Goal: Information Seeking & Learning: Learn about a topic

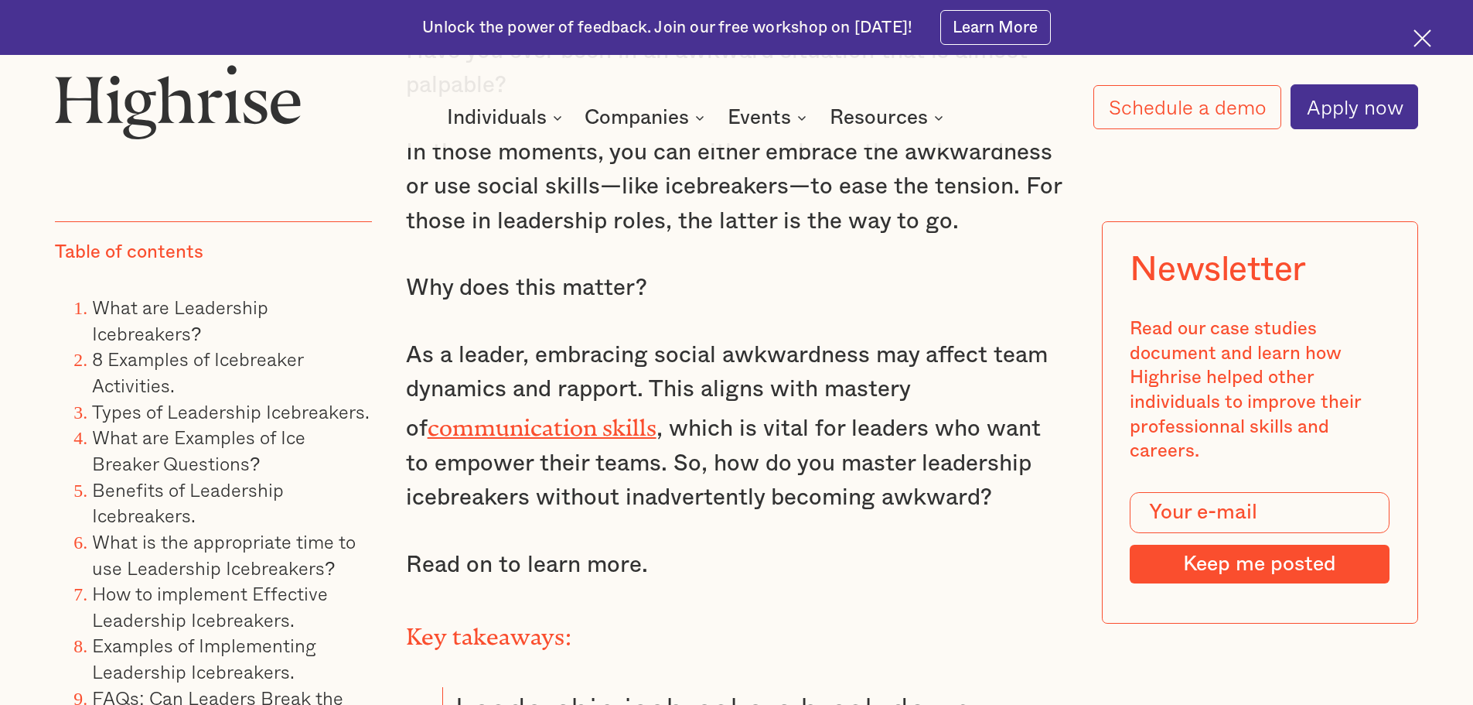
scroll to position [1547, 0]
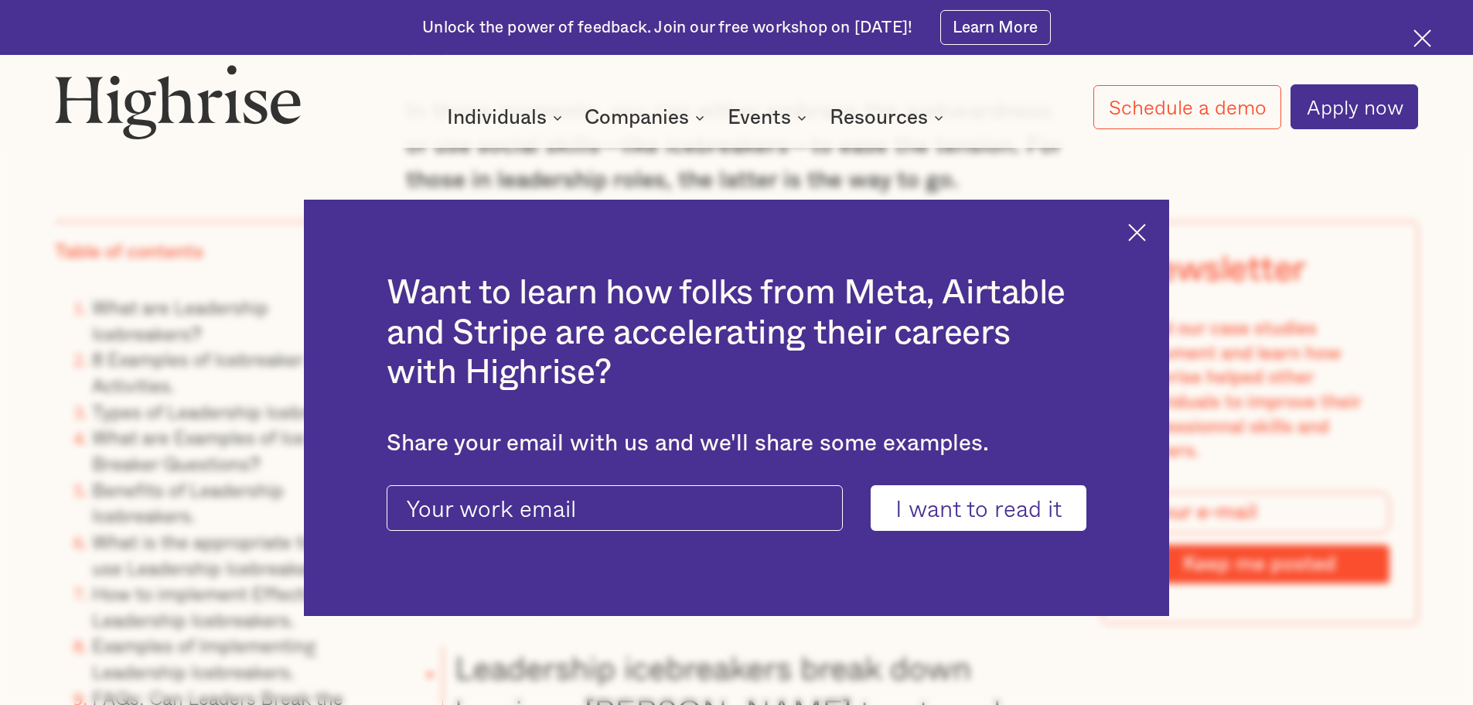
click at [1146, 229] on img at bounding box center [1137, 233] width 18 height 18
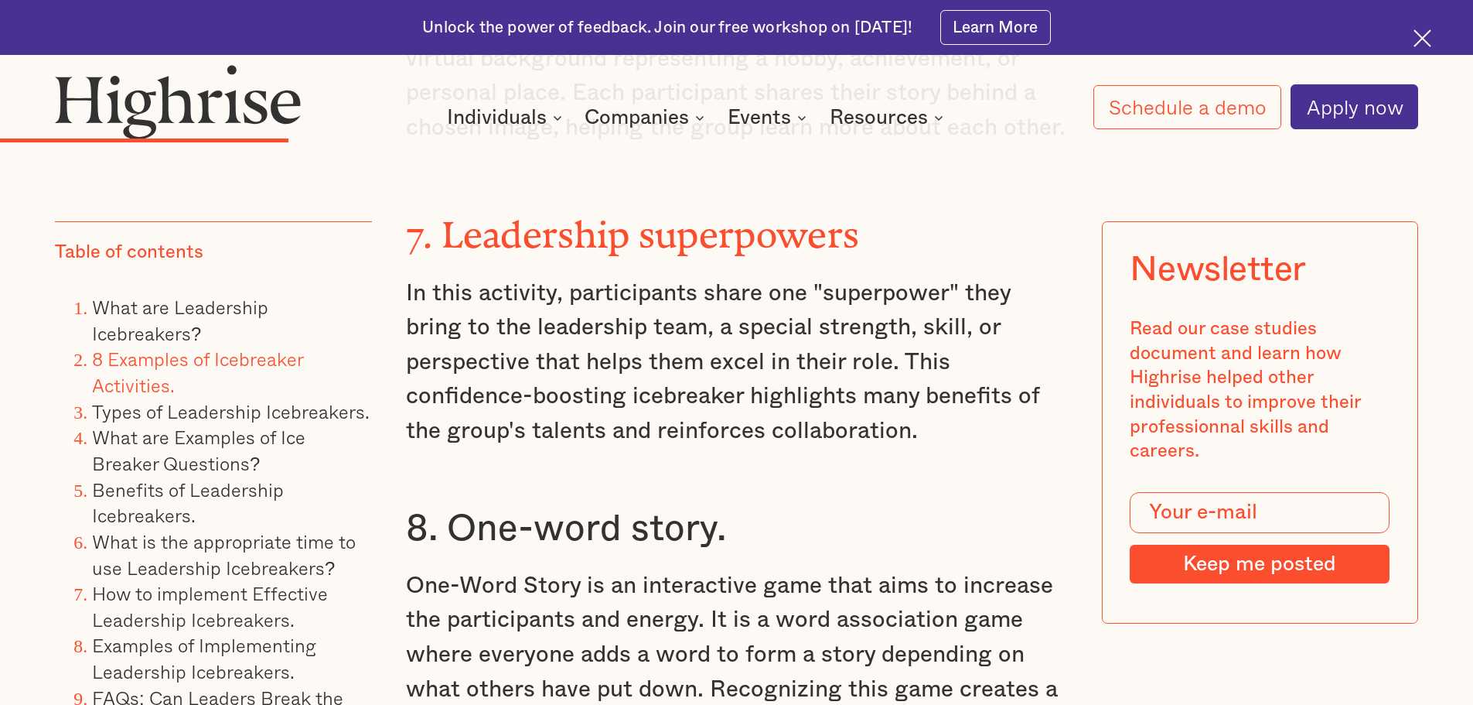
scroll to position [6419, 0]
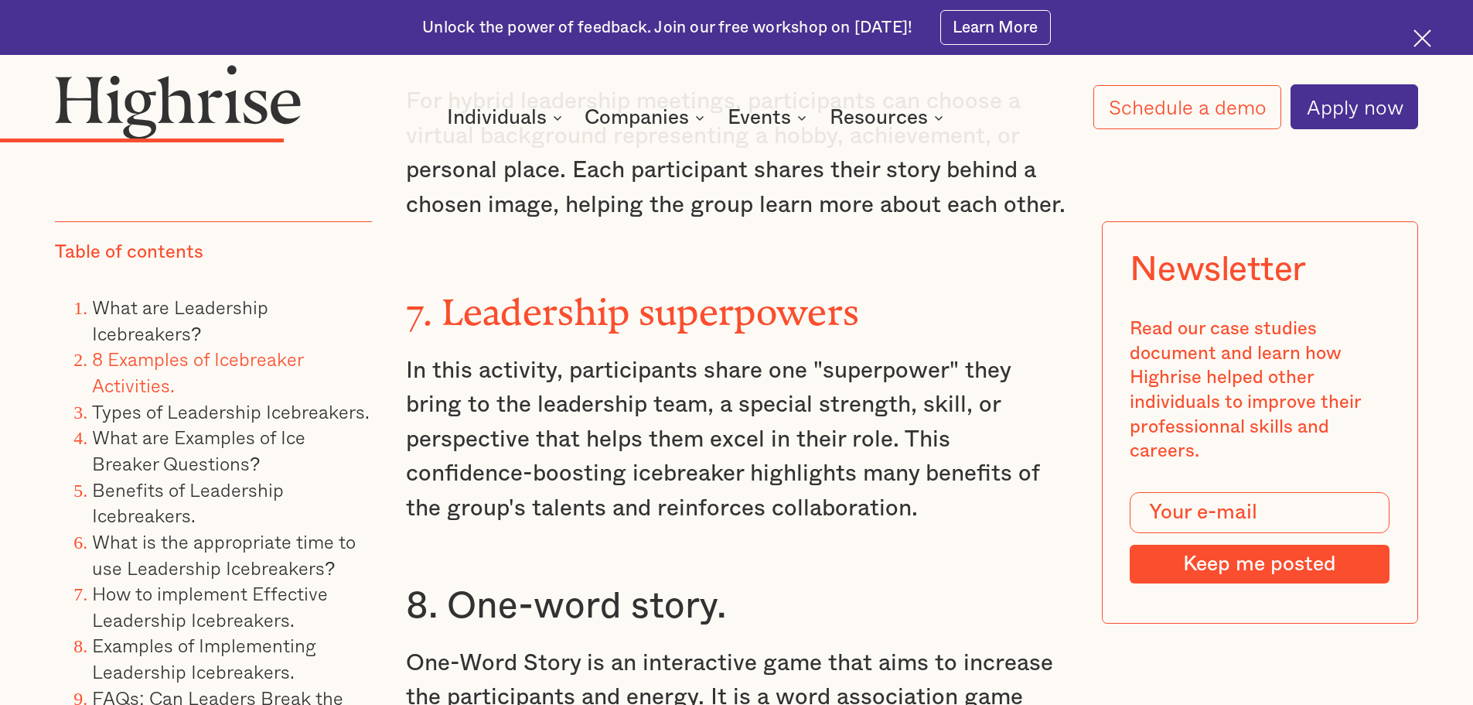
click at [923, 480] on p "In this activity, participants share one "superpower" they bring to the leaders…" at bounding box center [737, 439] width 662 height 172
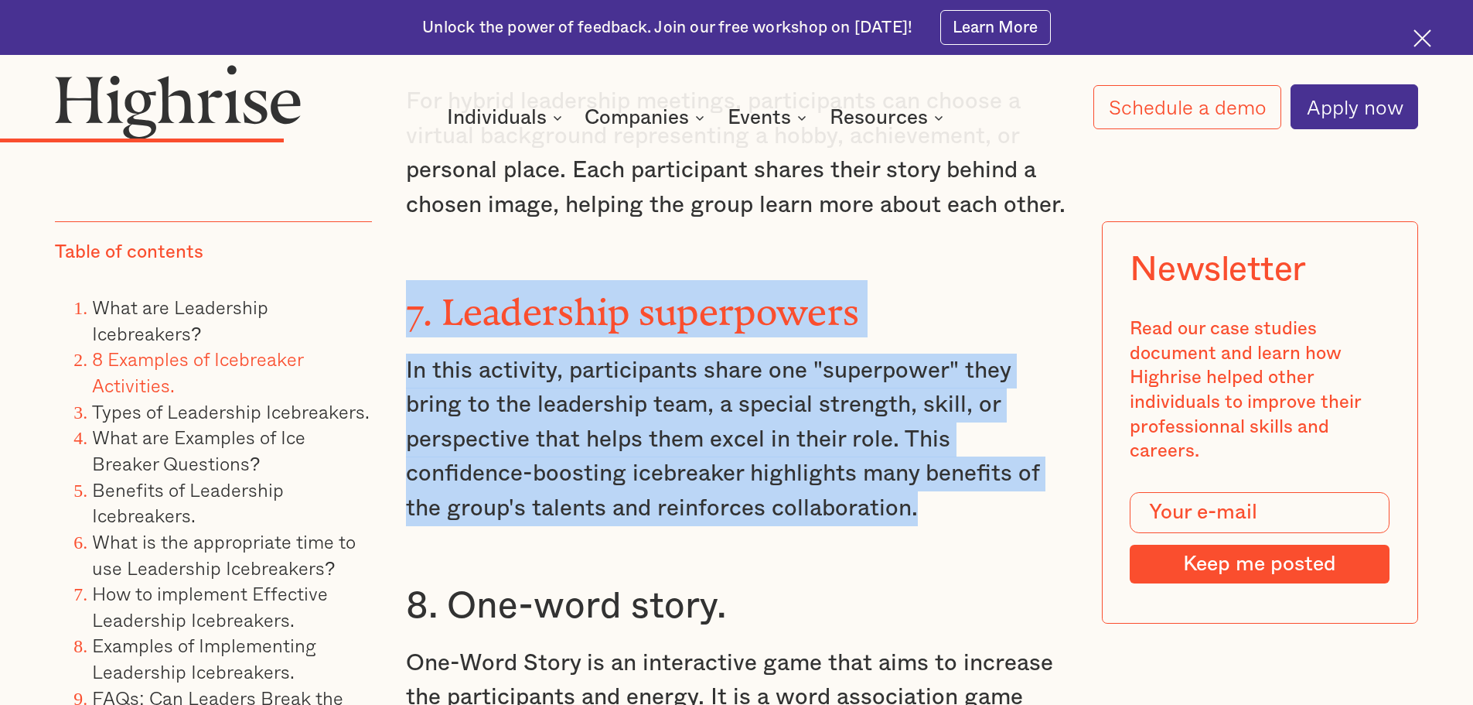
drag, startPoint x: 924, startPoint y: 479, endPoint x: 384, endPoint y: 282, distance: 574.7
copy div "7. Leadership superpowers In this activity, participants share one "superpower"…"
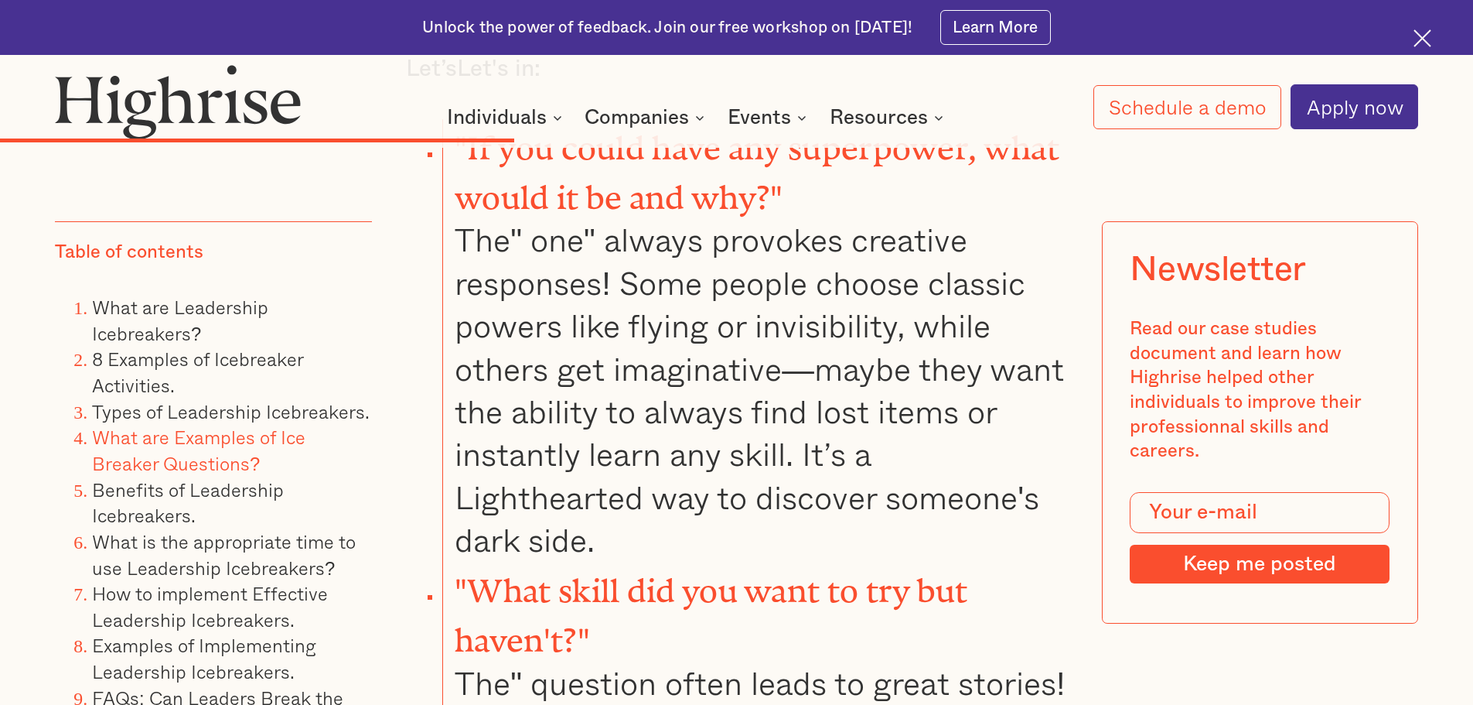
scroll to position [10054, 0]
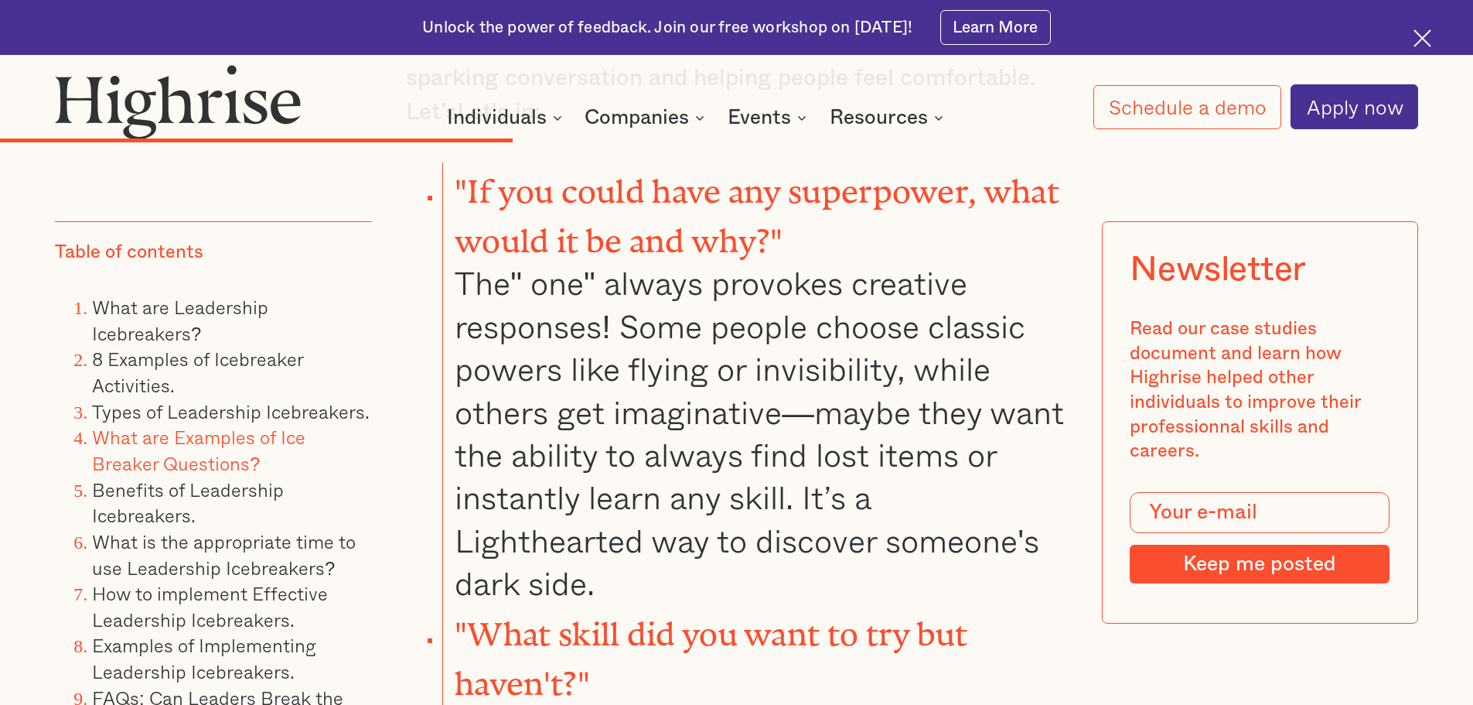
drag, startPoint x: 616, startPoint y: 502, endPoint x: 625, endPoint y: 497, distance: 9.7
click at [616, 500] on li ""If you could have any superpower, what would it be and why?" The" one" always …" at bounding box center [754, 383] width 625 height 442
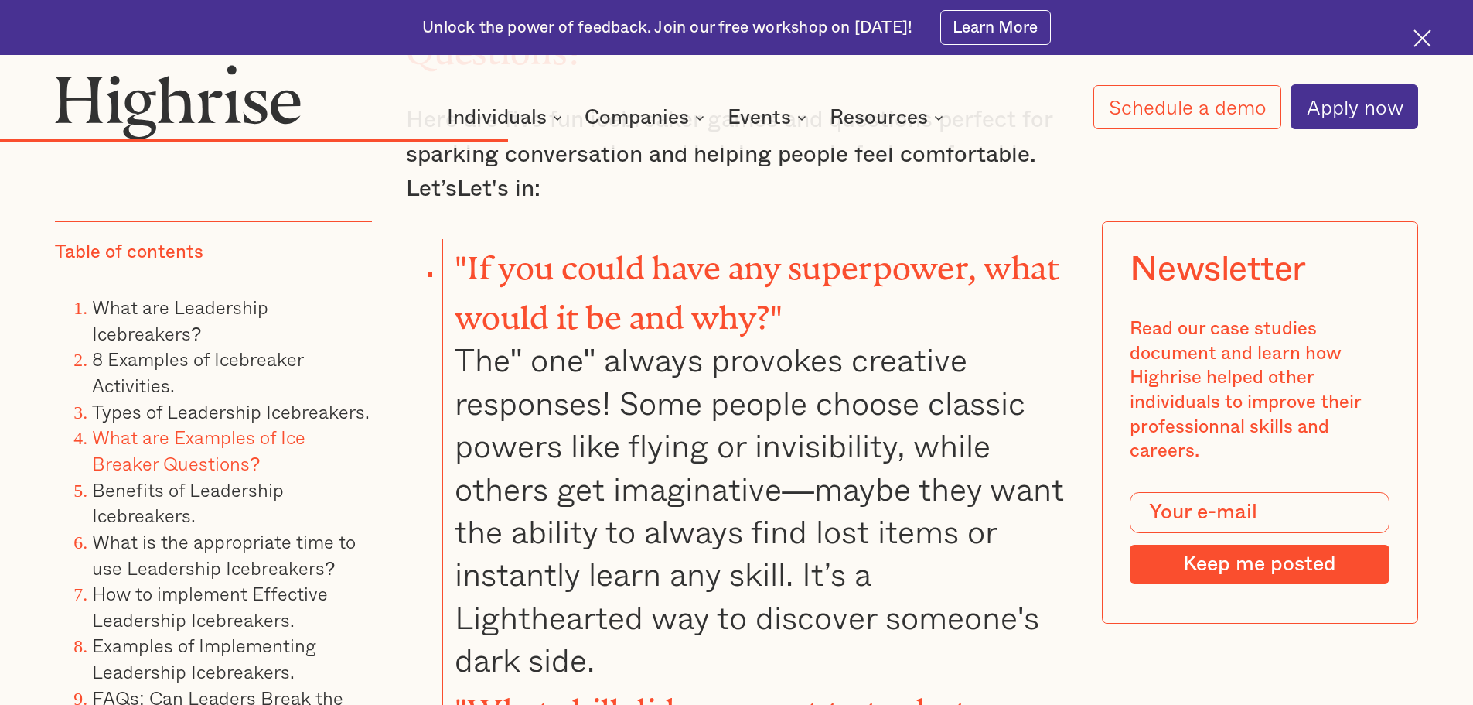
scroll to position [9977, 0]
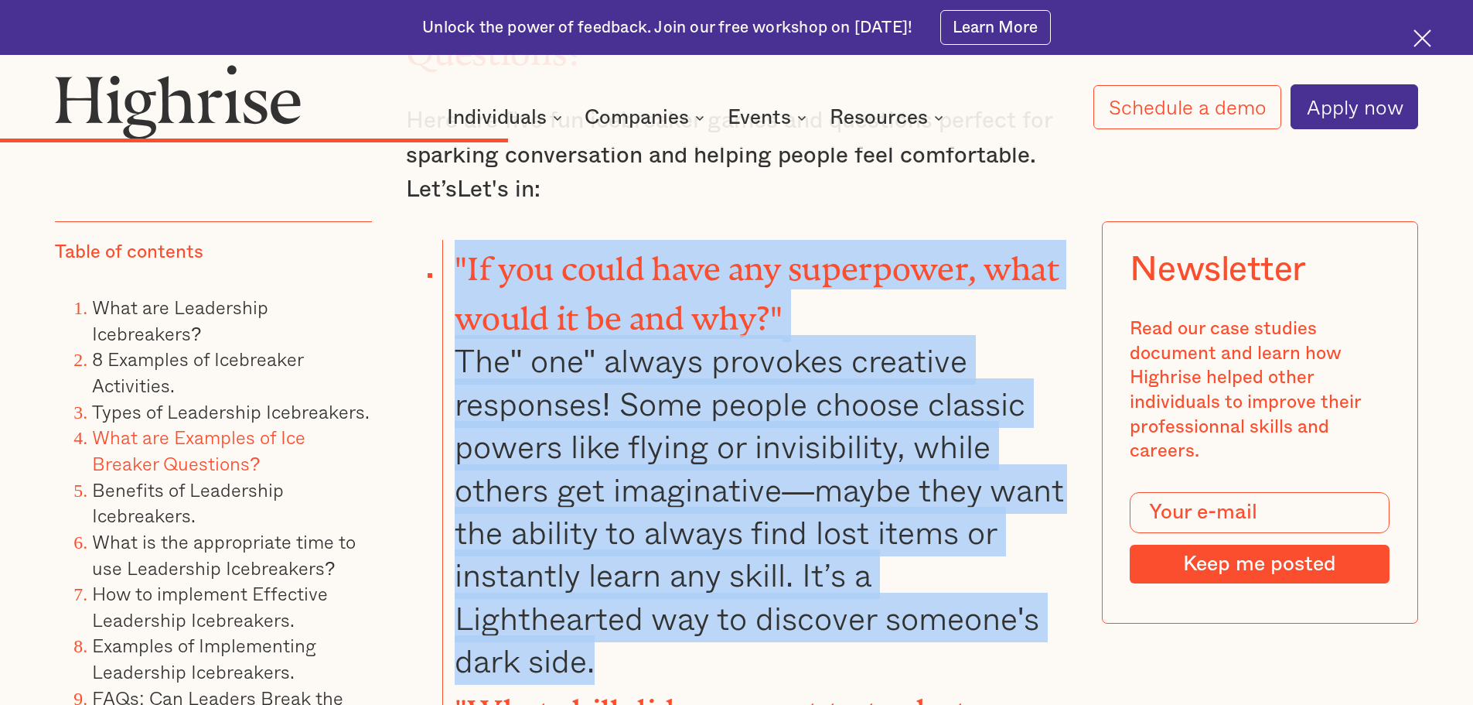
drag, startPoint x: 601, startPoint y: 579, endPoint x: 453, endPoint y: 185, distance: 420.5
click at [453, 240] on li ""If you could have any superpower, what would it be and why?" The" one" always …" at bounding box center [754, 461] width 625 height 442
copy li ""If you could have any superpower, what would it be and why?" The" one" always …"
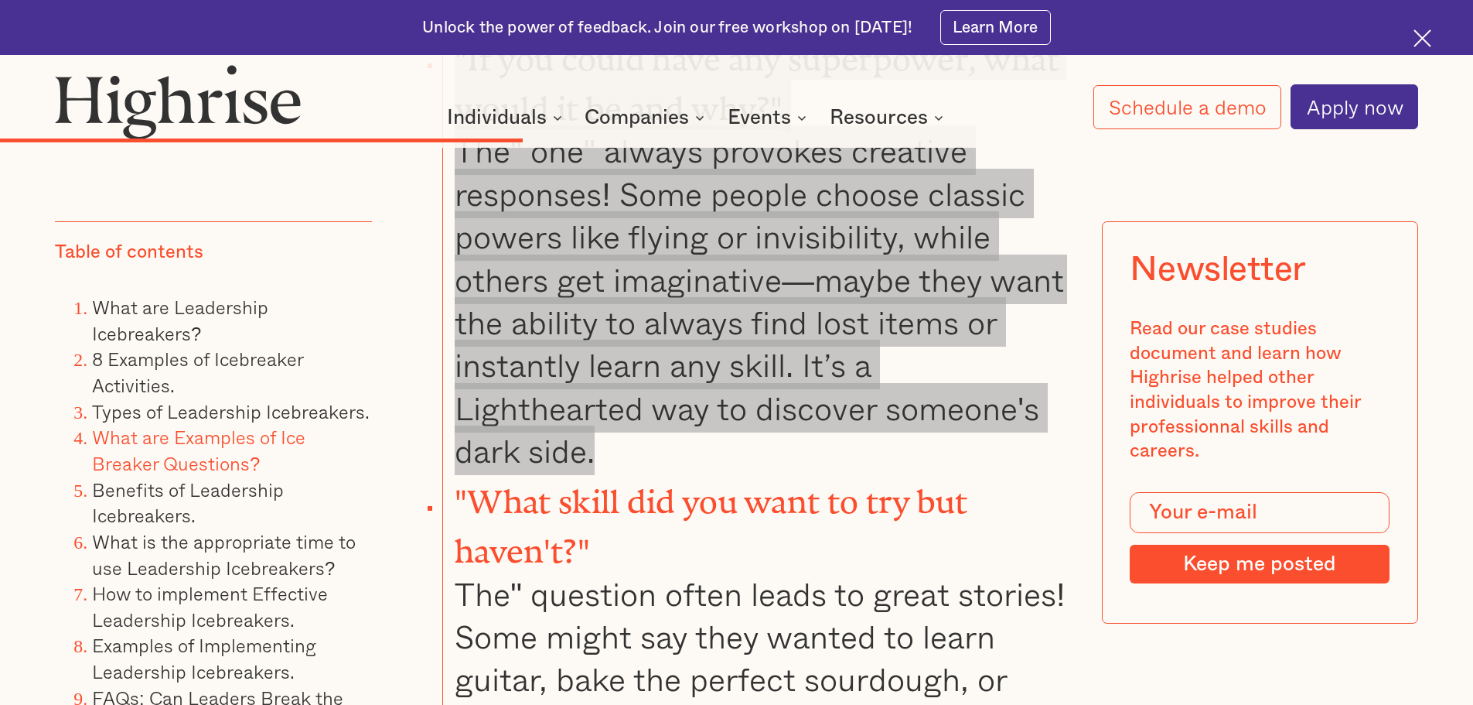
scroll to position [10209, 0]
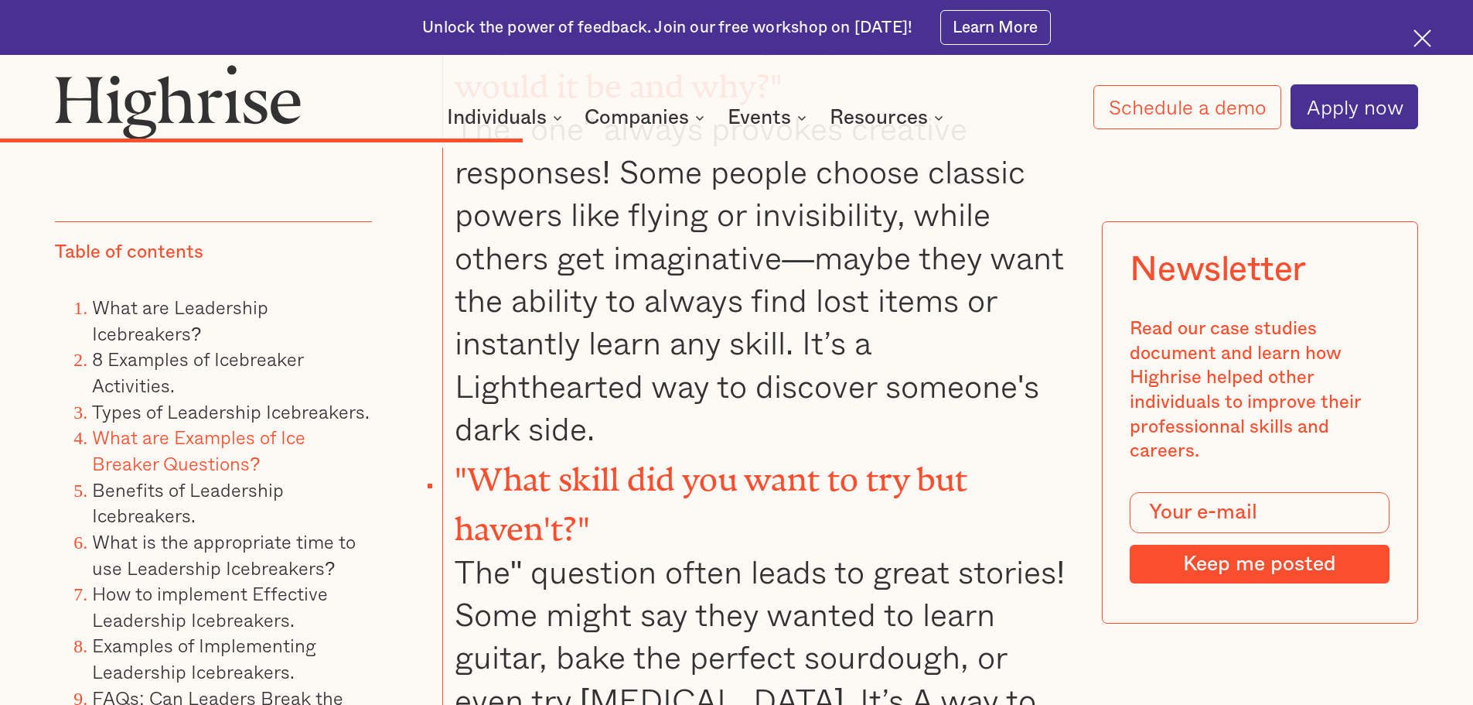
click at [650, 450] on li ""What skill did you want to try but haven't?" The" question often leads to grea…" at bounding box center [754, 628] width 625 height 357
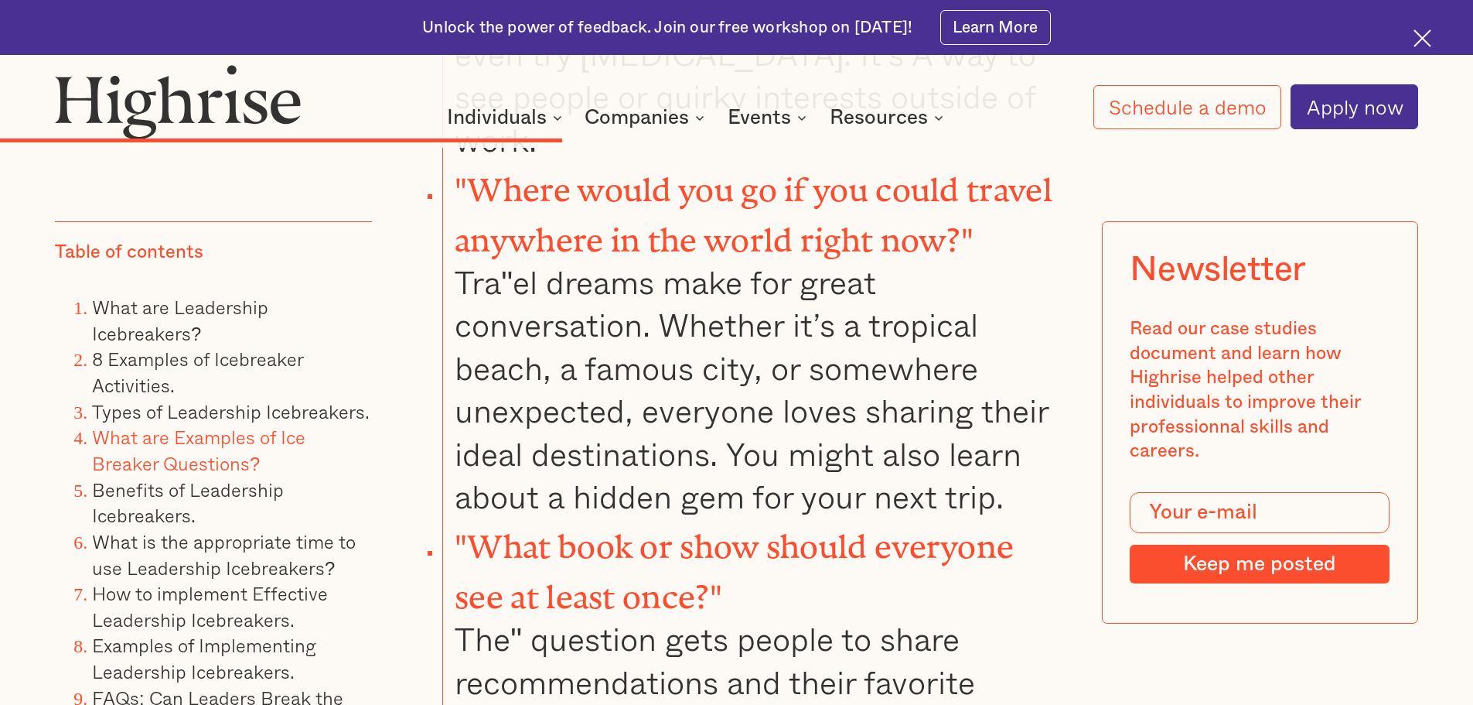
scroll to position [10828, 0]
